Goal: Task Accomplishment & Management: Use online tool/utility

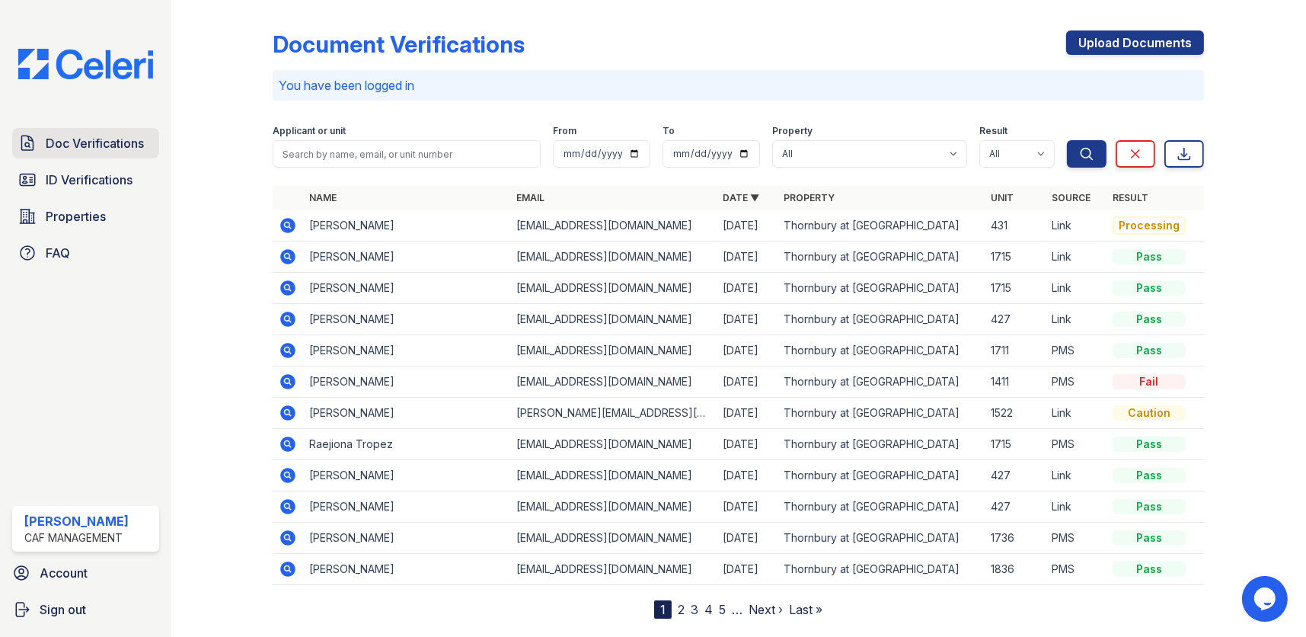
click at [72, 139] on span "Doc Verifications" at bounding box center [95, 143] width 98 height 18
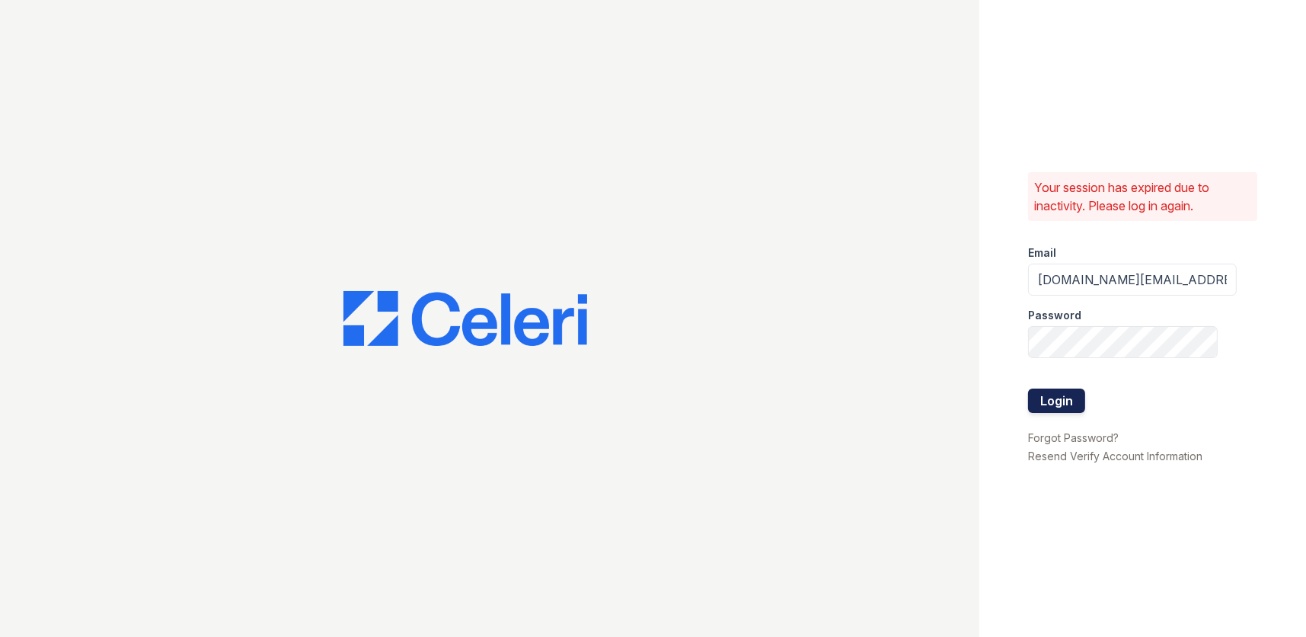
click at [1044, 398] on button "Login" at bounding box center [1056, 400] width 57 height 24
